Goal: Navigation & Orientation: Find specific page/section

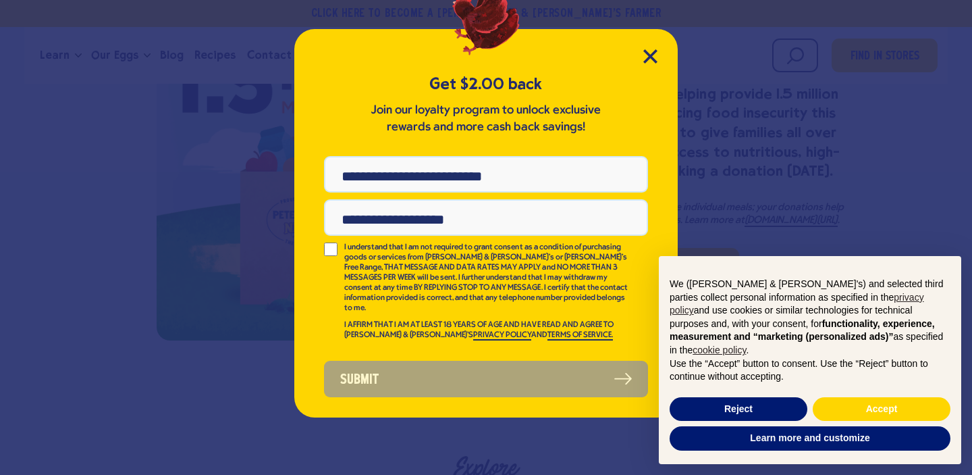
click at [657, 46] on div "Get $2.00 back Join our loyalty program to unlock exclusive rewards and more ca…" at bounding box center [486, 223] width 384 height 388
click at [657, 56] on icon "Close Modal" at bounding box center [651, 56] width 14 height 14
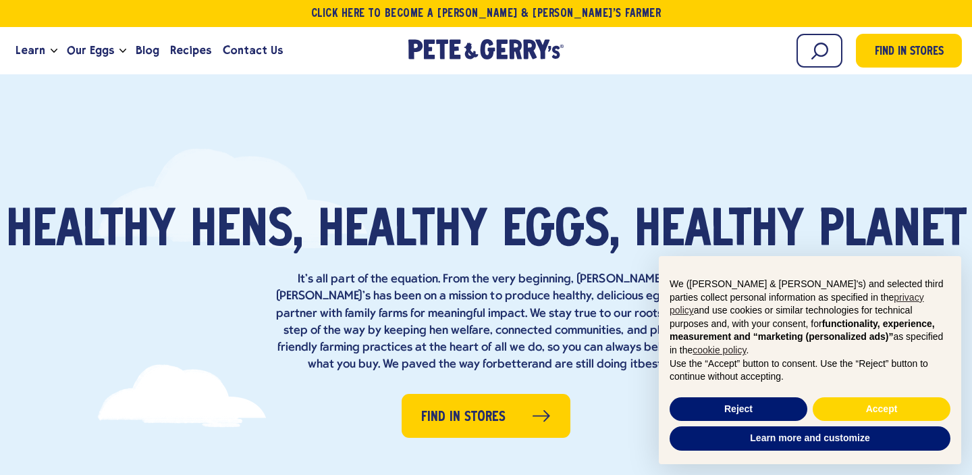
scroll to position [1673, 0]
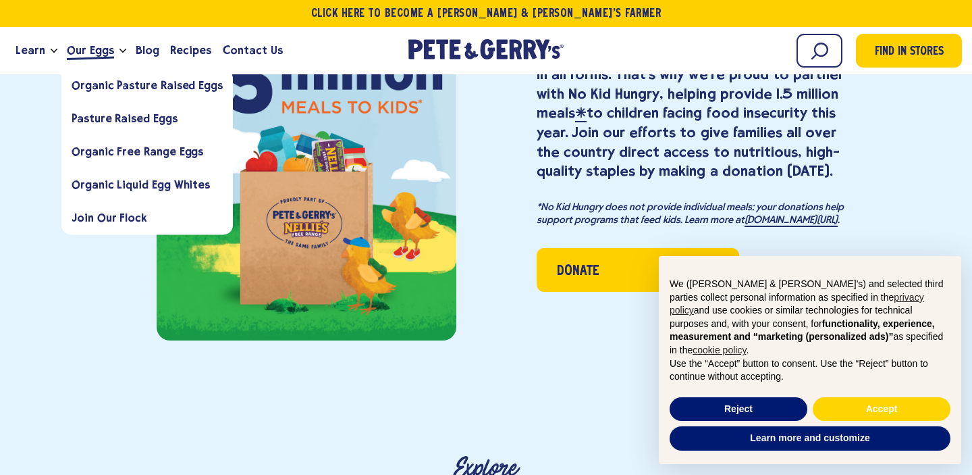
click at [97, 50] on span "Our Eggs" at bounding box center [90, 50] width 47 height 17
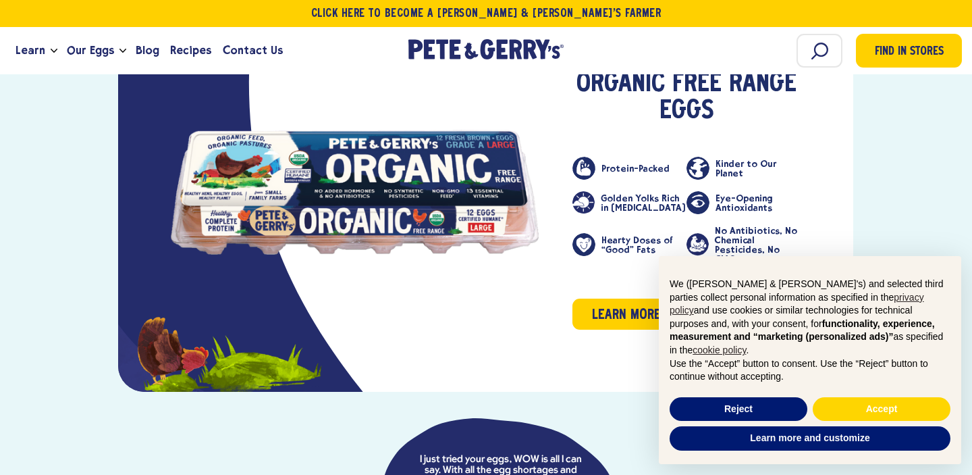
scroll to position [1959, 0]
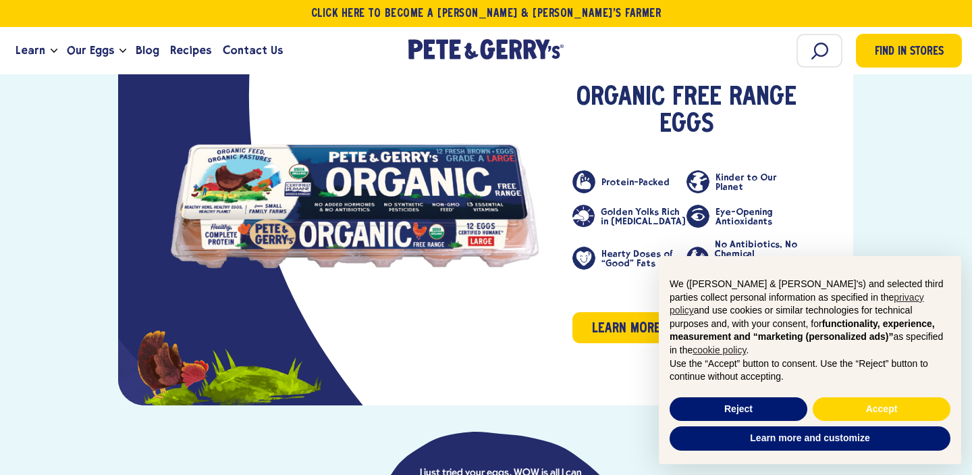
click at [348, 196] on link "product" at bounding box center [354, 205] width 367 height 125
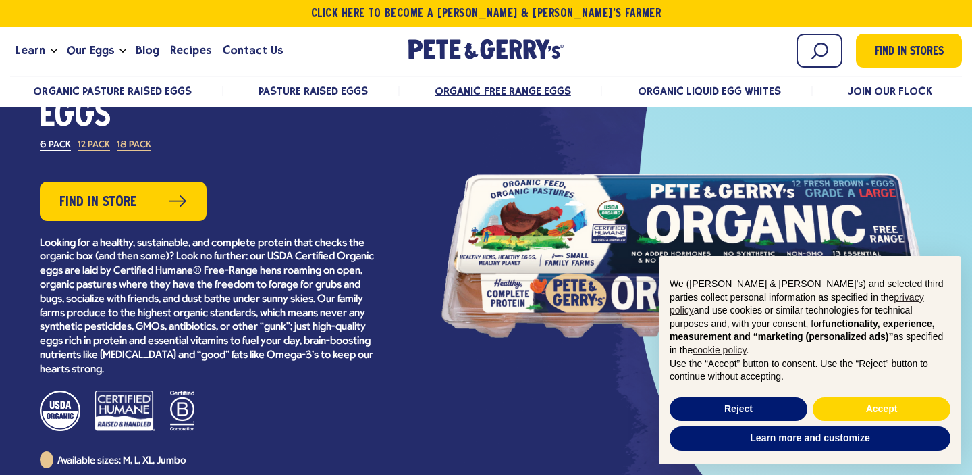
scroll to position [196, 0]
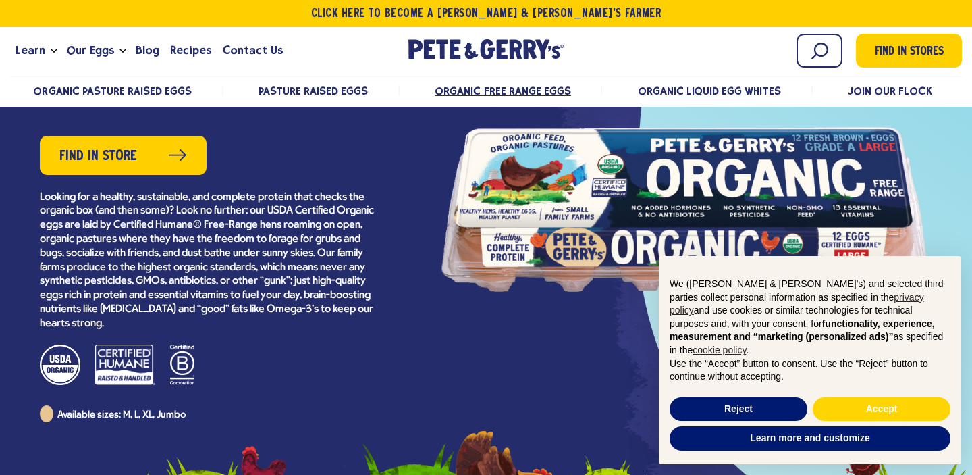
click at [586, 184] on div at bounding box center [685, 209] width 486 height 304
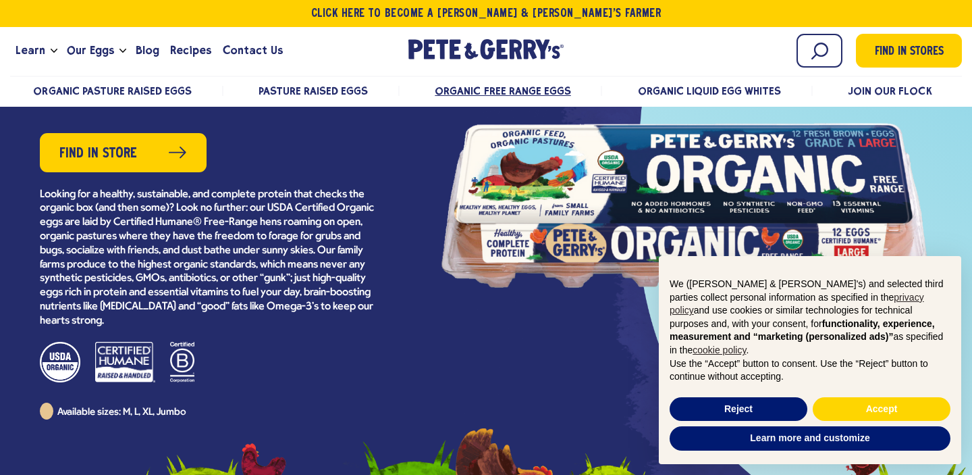
scroll to position [198, 0]
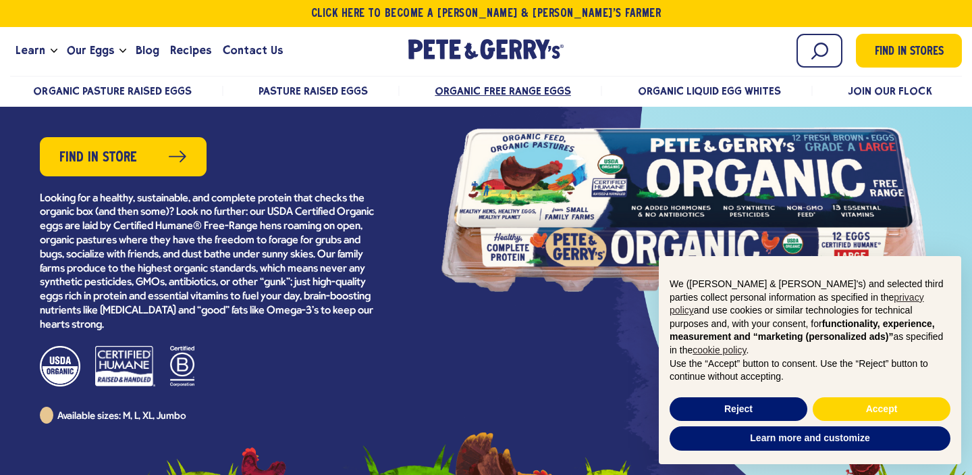
click at [520, 237] on div at bounding box center [685, 209] width 486 height 304
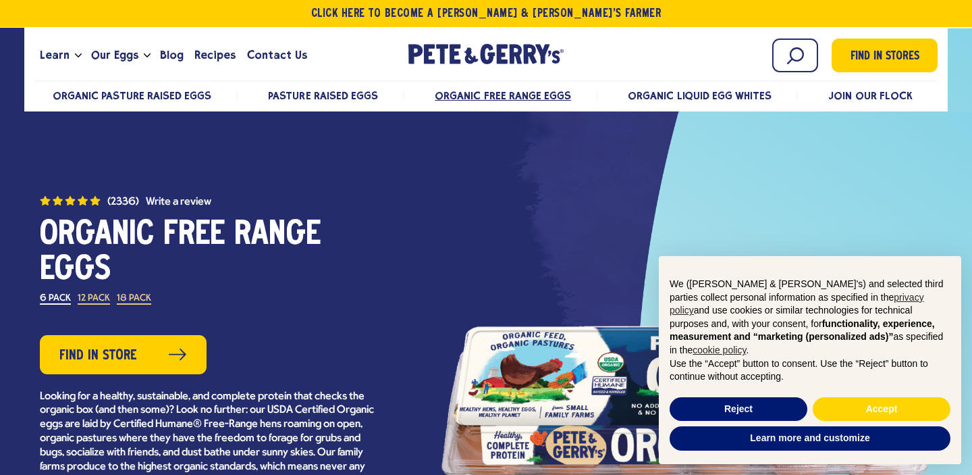
scroll to position [0, 0]
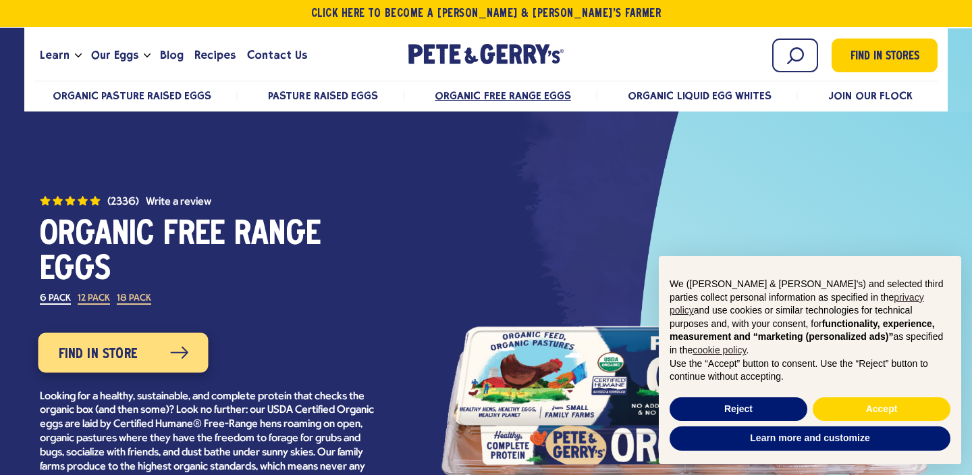
click at [144, 357] on link "Find in Store" at bounding box center [123, 352] width 170 height 40
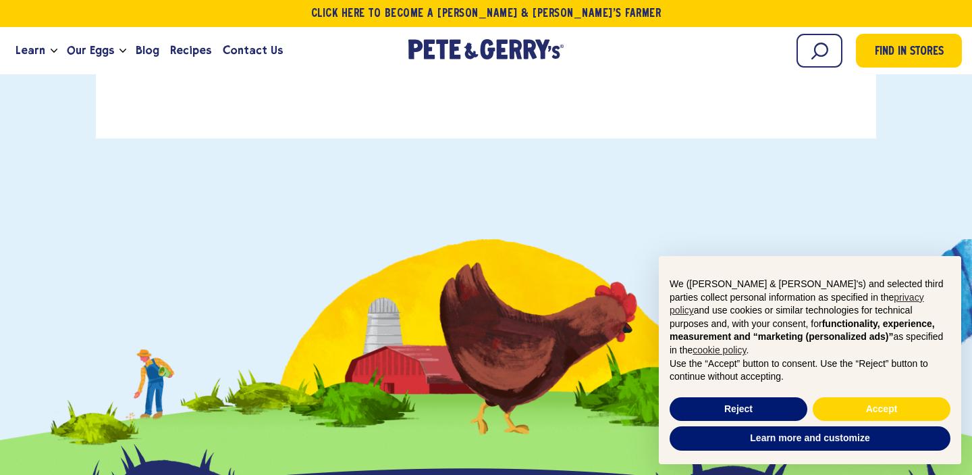
scroll to position [607, 0]
